Goal: Information Seeking & Learning: Learn about a topic

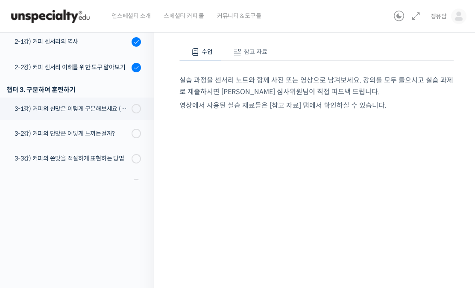
scroll to position [97, 0]
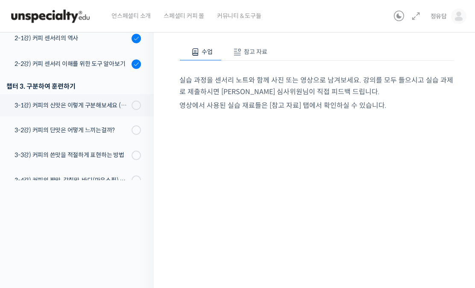
click at [52, 134] on div "3-2강) 커피의 단맛은 어떻게 느끼는걸까?" at bounding box center [72, 129] width 115 height 9
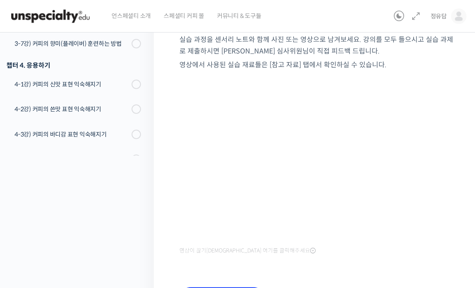
scroll to position [124, 0]
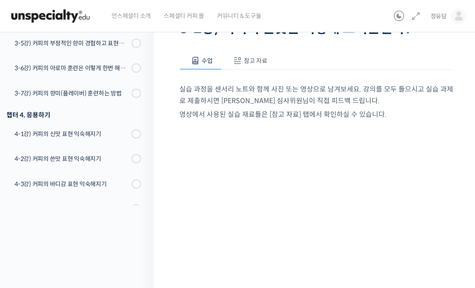
click at [254, 62] on span "참고 자료" at bounding box center [256, 61] width 24 height 8
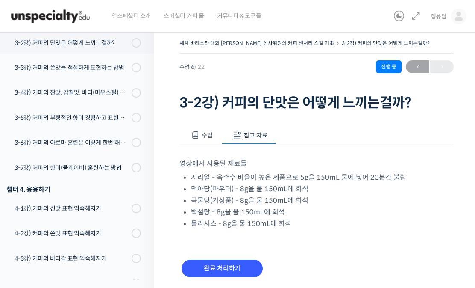
scroll to position [0, 0]
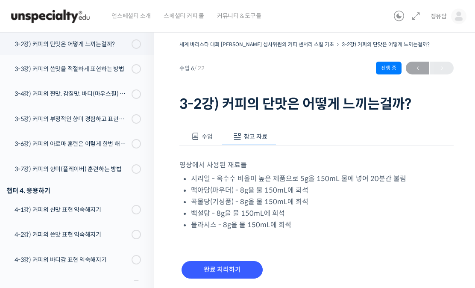
click at [219, 271] on input "완료 처리하기" at bounding box center [222, 270] width 81 height 18
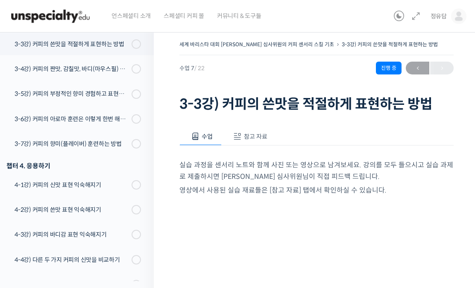
click at [239, 138] on span at bounding box center [237, 136] width 9 height 9
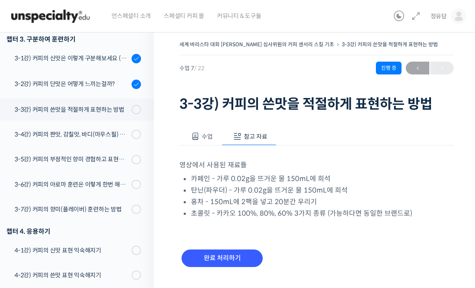
scroll to position [239, 0]
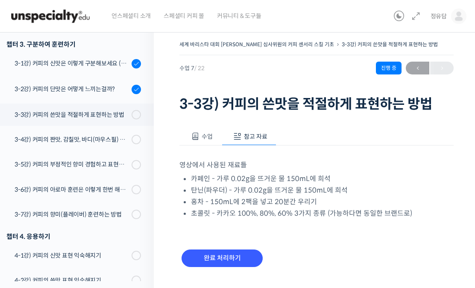
click at [66, 62] on div "3-1강) 커피의 신맛은 이렇게 구분해보세요 (시트릭산과 말릭산의 차이)" at bounding box center [72, 63] width 115 height 9
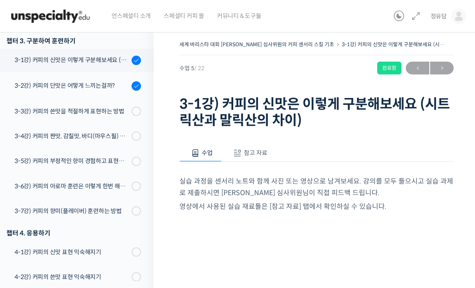
click at [57, 90] on div "3-2강) 커피의 단맛은 어떻게 느끼는걸까?" at bounding box center [72, 85] width 115 height 9
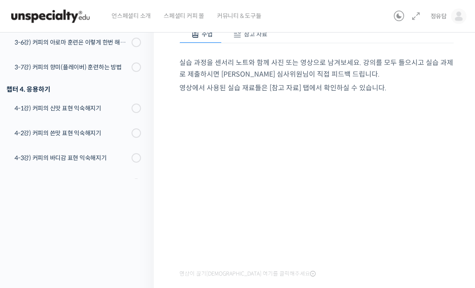
scroll to position [100, 0]
